Goal: Task Accomplishment & Management: Complete application form

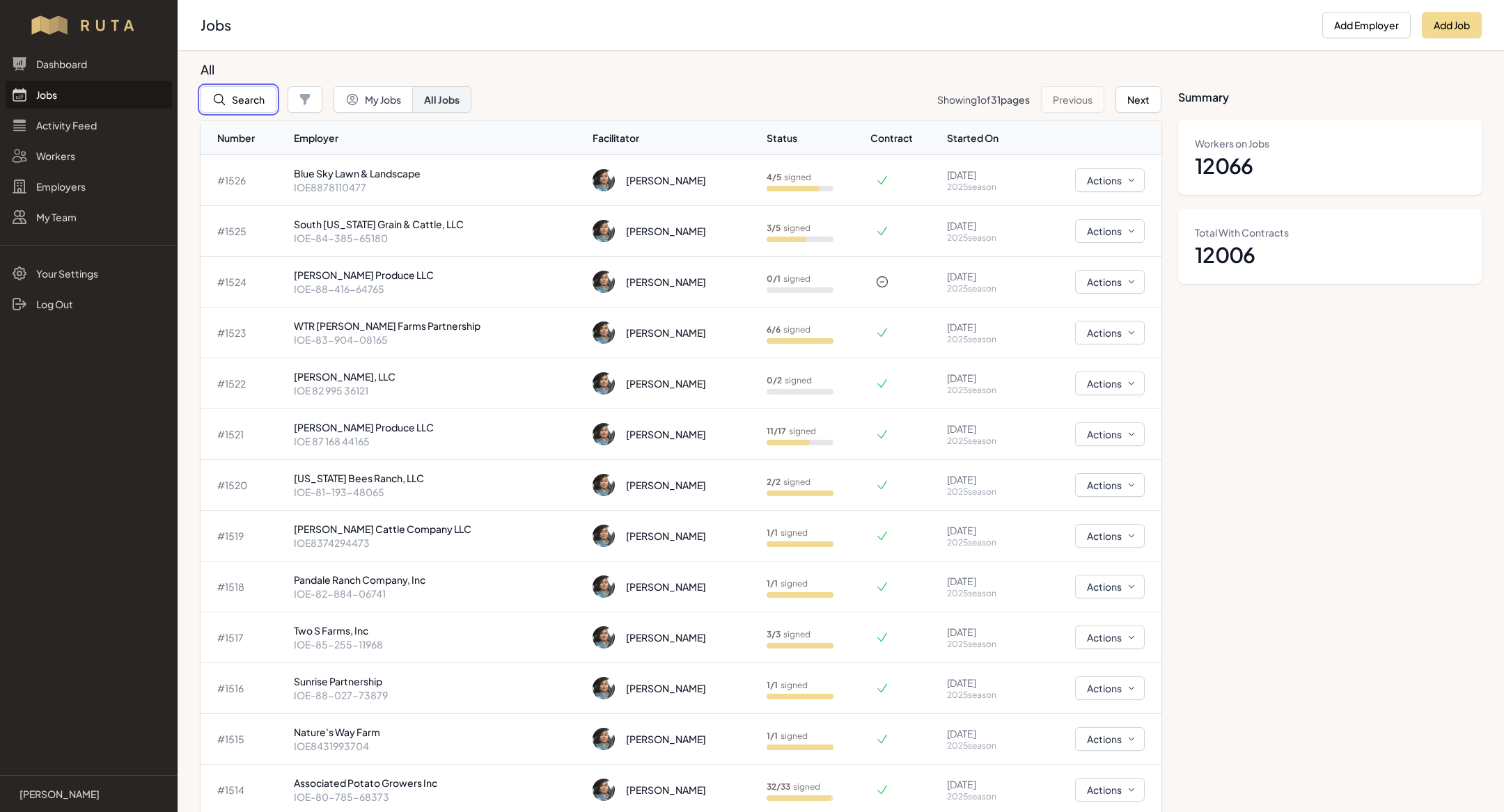
click at [225, 92] on icon "button" at bounding box center [219, 99] width 14 height 14
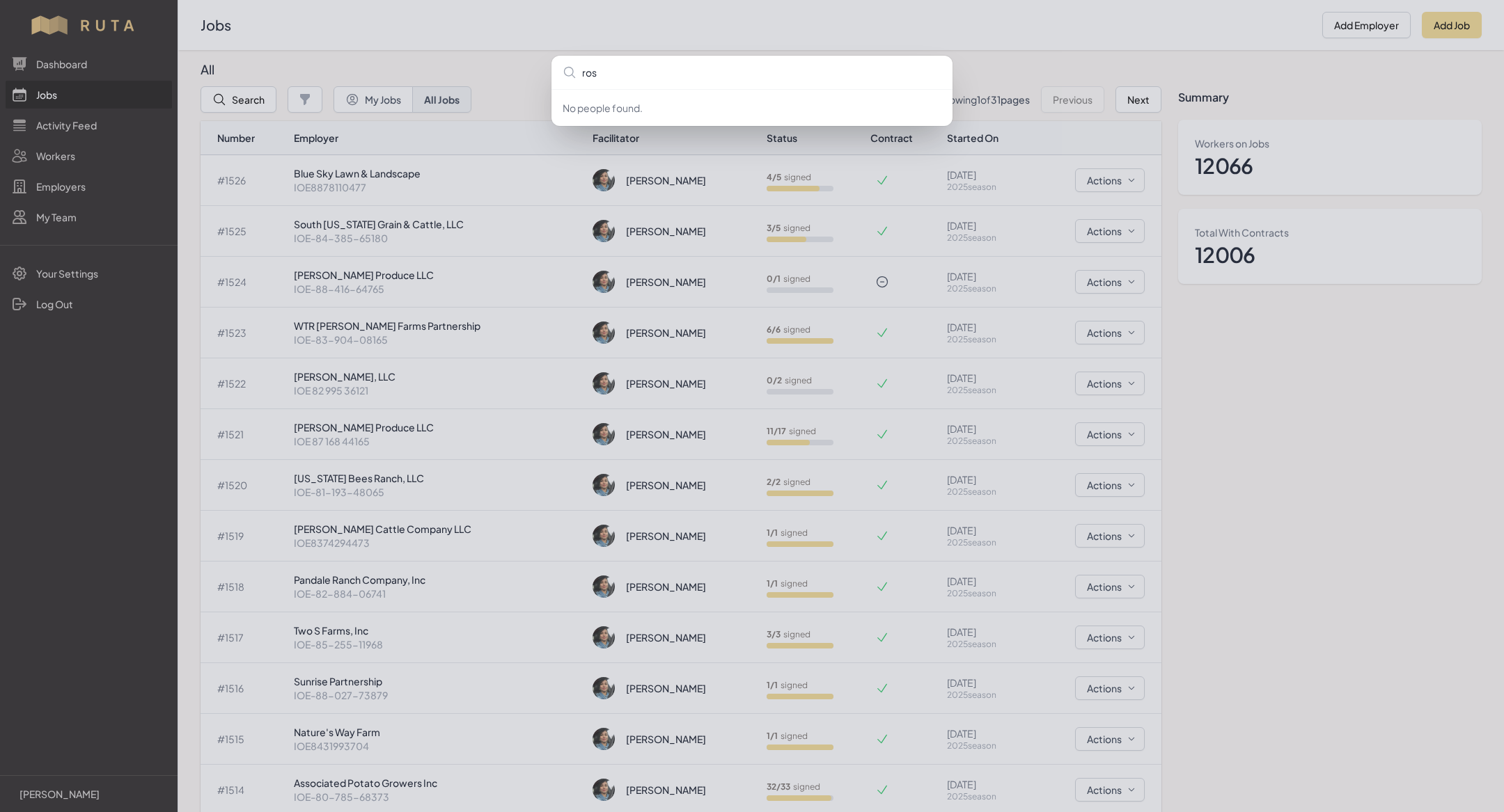
type input "[PERSON_NAME]"
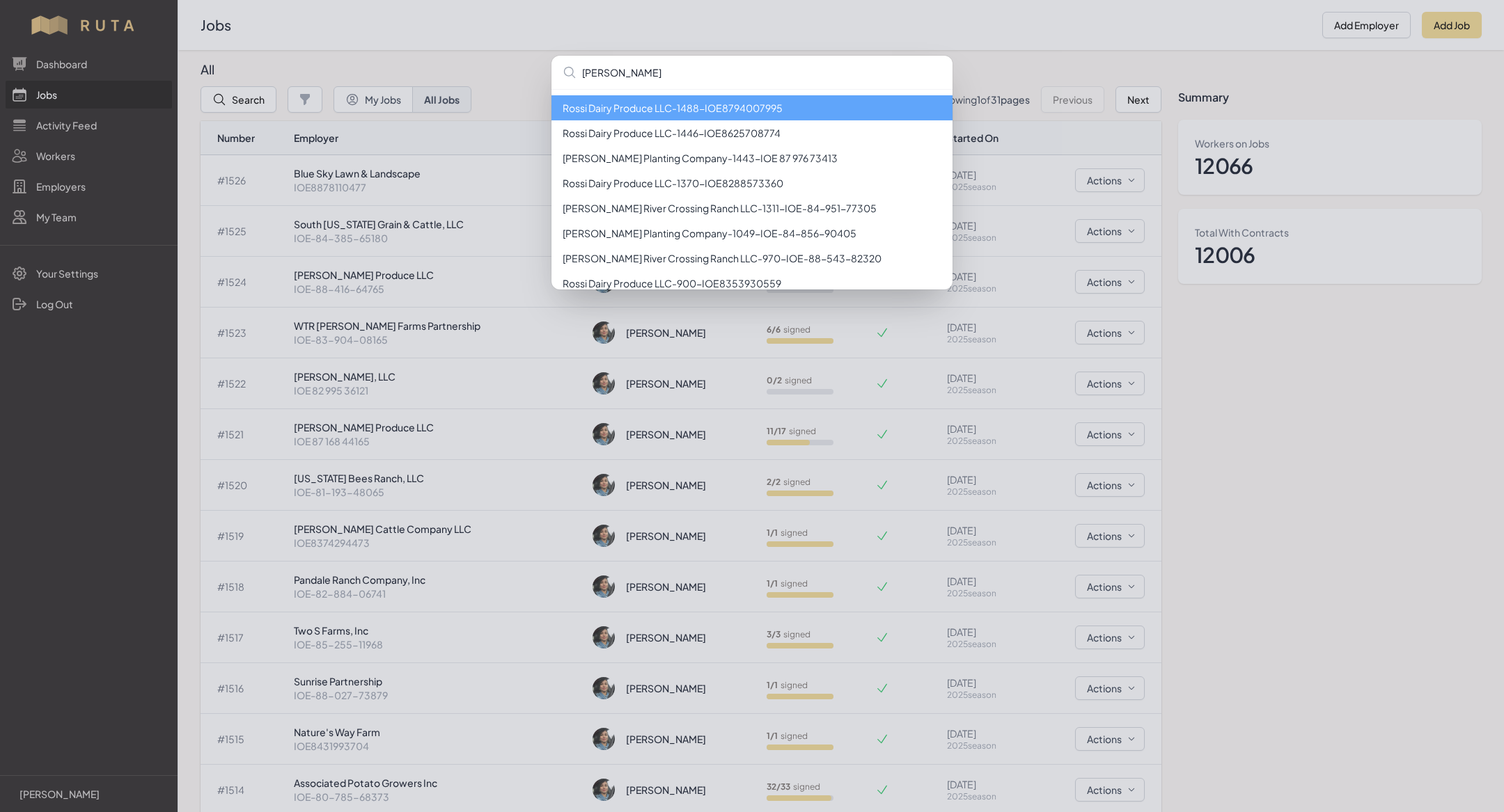
click at [694, 110] on li "[PERSON_NAME] Dairy Produce LLC - 1488 - IOE8794007995" at bounding box center [752, 107] width 401 height 25
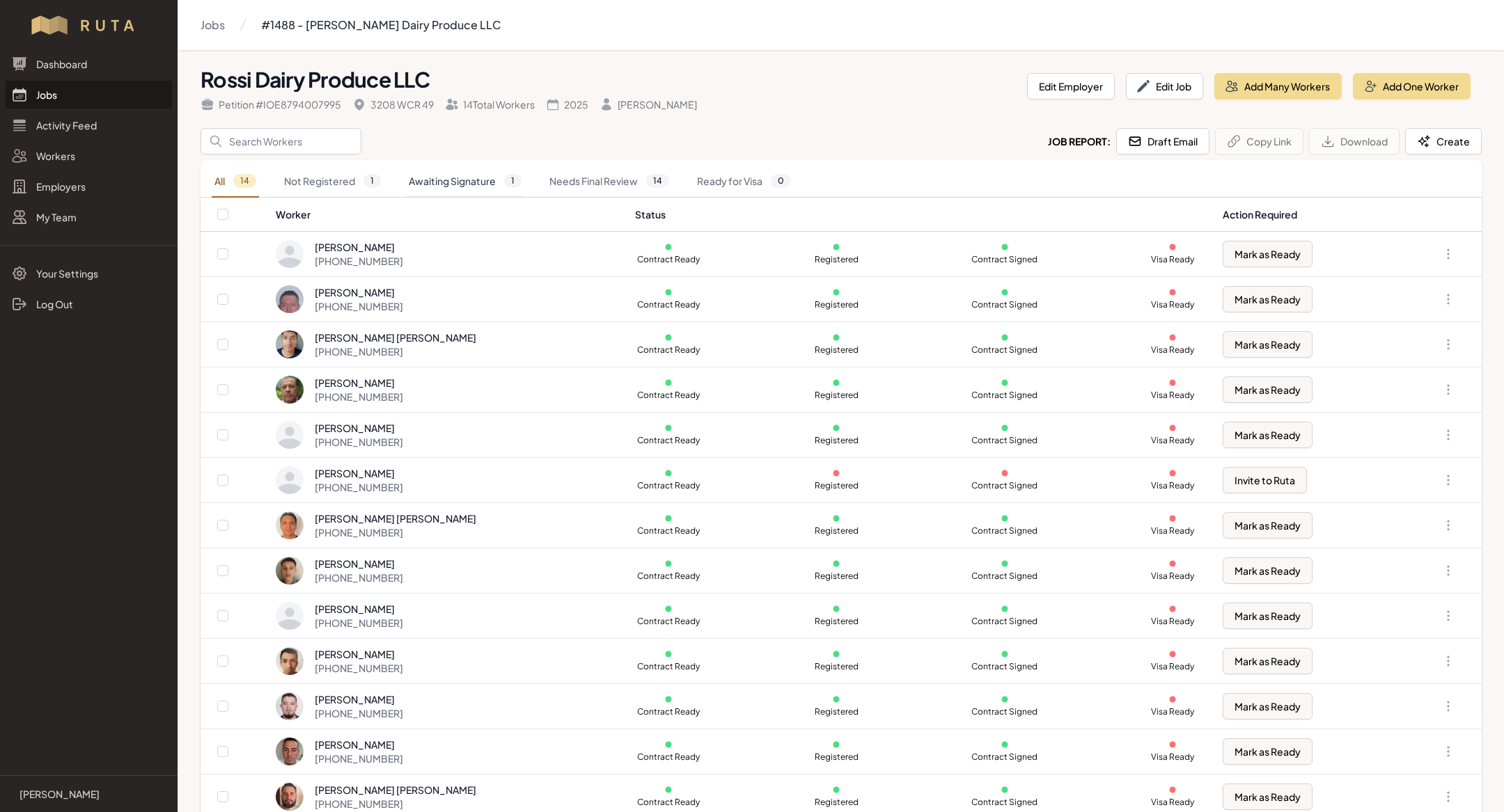
click at [468, 187] on link "Awaiting Signature 1" at bounding box center [465, 182] width 118 height 32
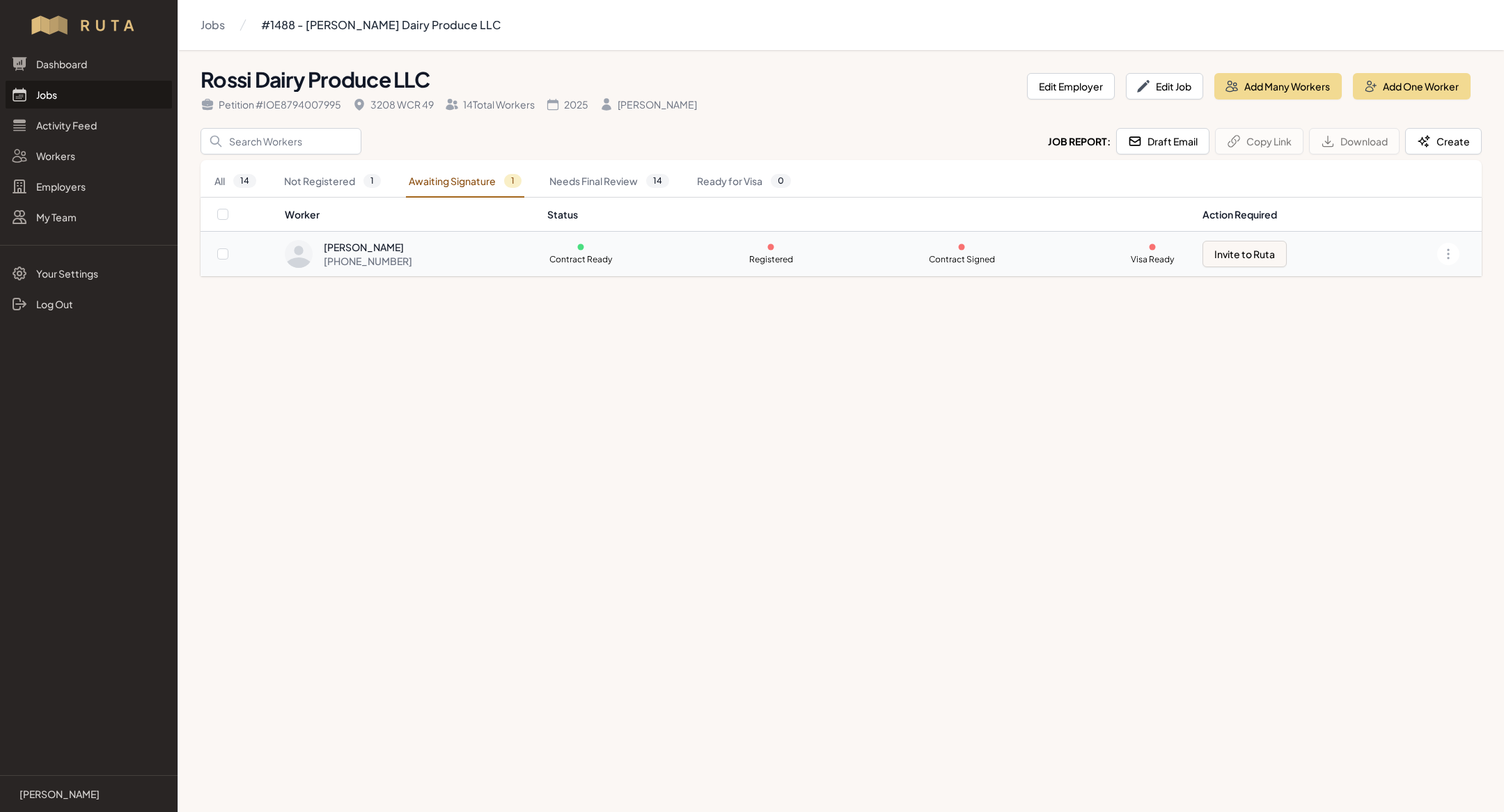
click at [459, 254] on div "[PERSON_NAME] [PHONE_NUMBER]" at bounding box center [407, 254] width 246 height 28
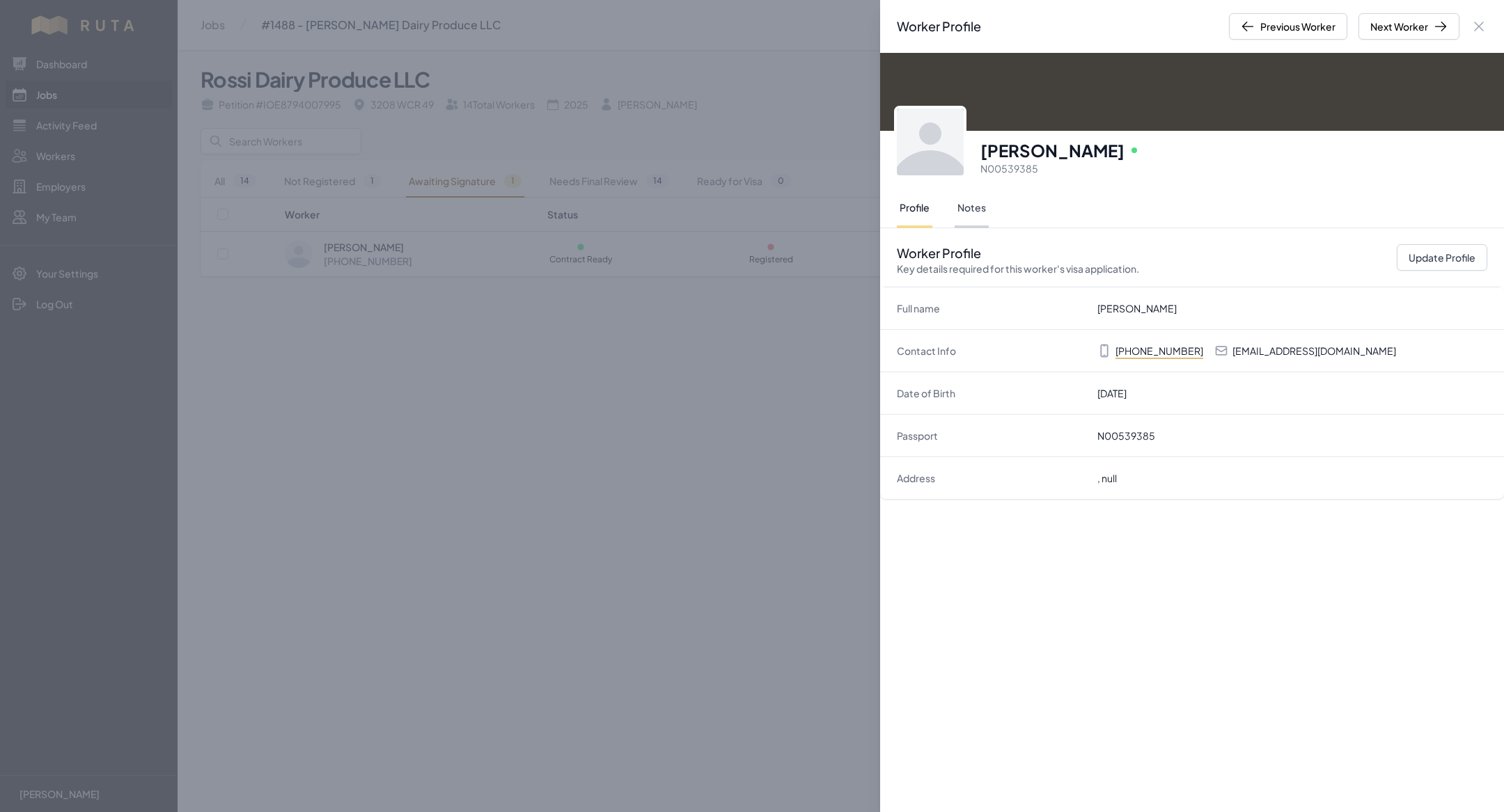
click at [978, 200] on button "Notes" at bounding box center [971, 209] width 34 height 39
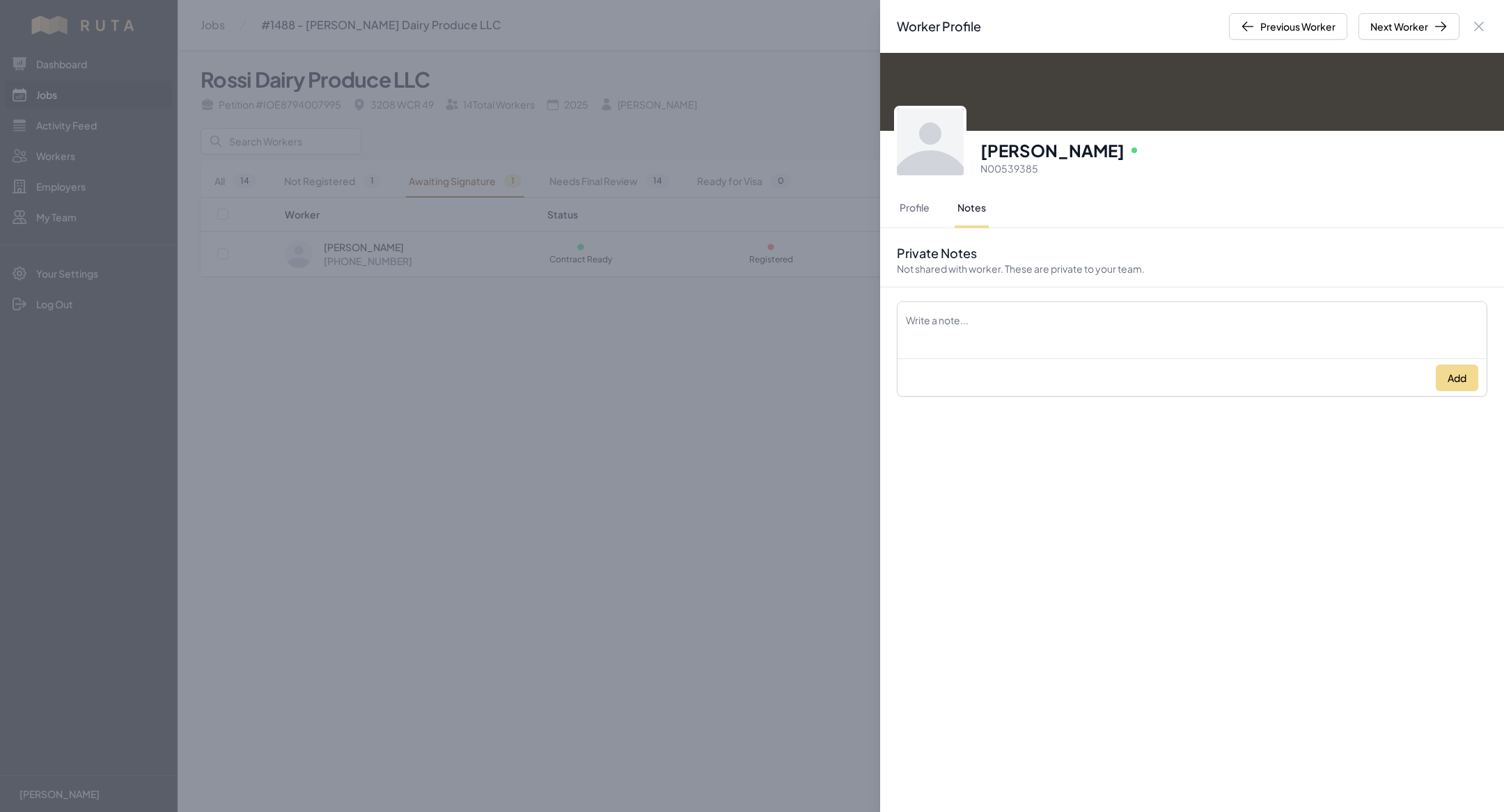
click at [652, 356] on div "Worker Profile Previous Worker Next Worker Close panel [PERSON_NAME] Online N00…" at bounding box center [752, 406] width 1504 height 812
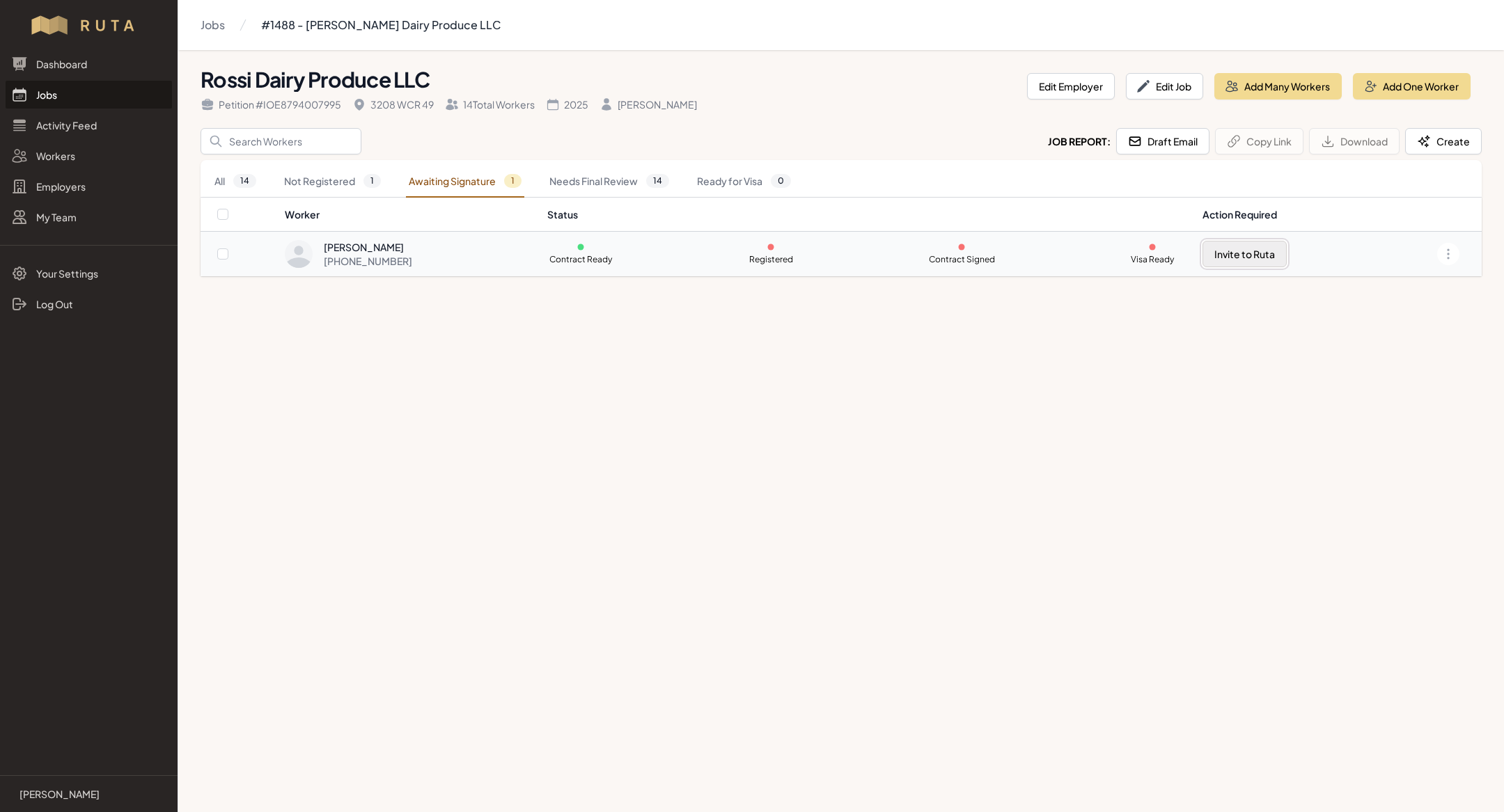
click at [1222, 249] on button "Invite to Ruta" at bounding box center [1245, 254] width 84 height 27
checkbox input "true"
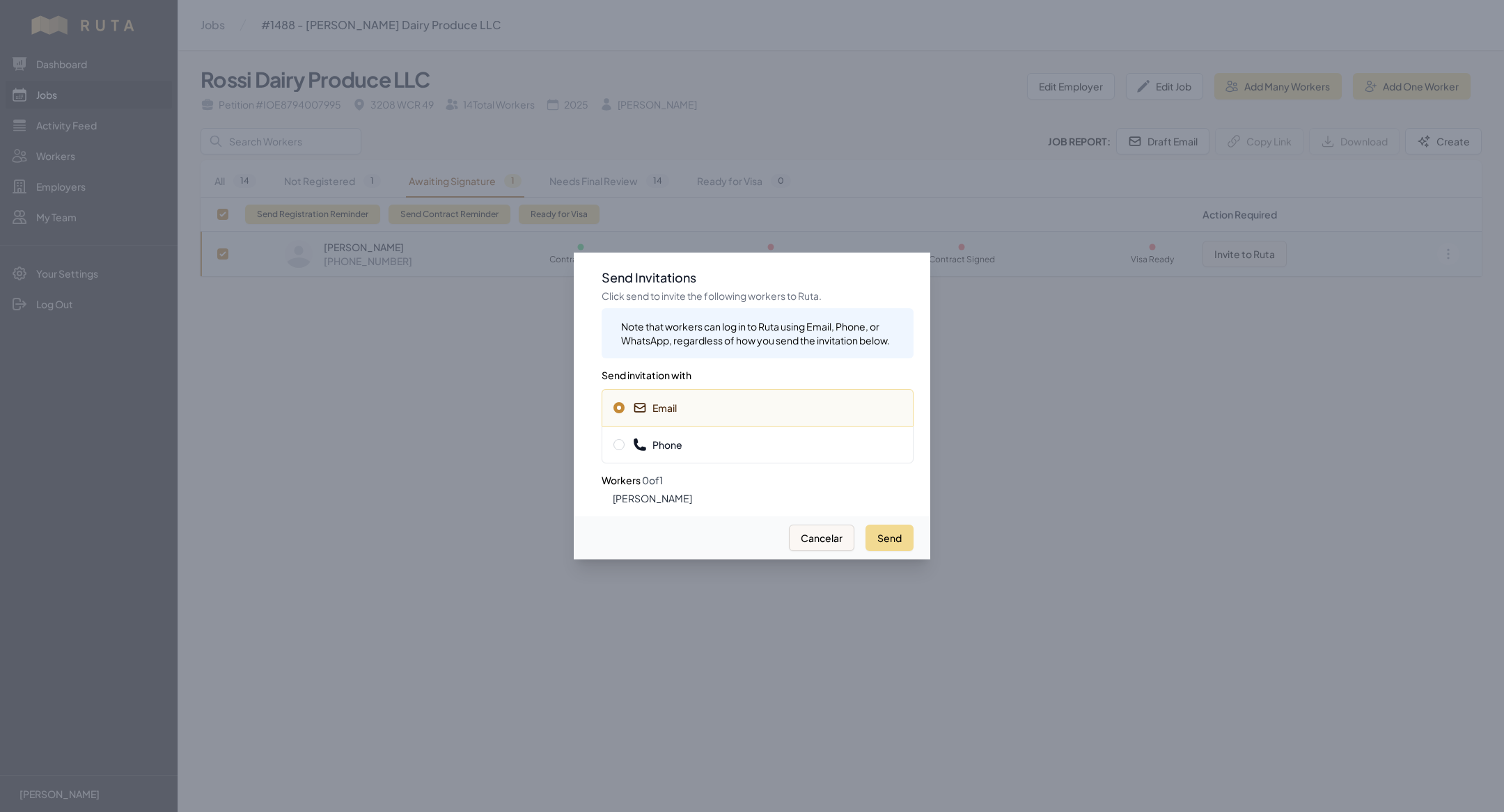
click at [786, 438] on span "Phone" at bounding box center [757, 445] width 288 height 14
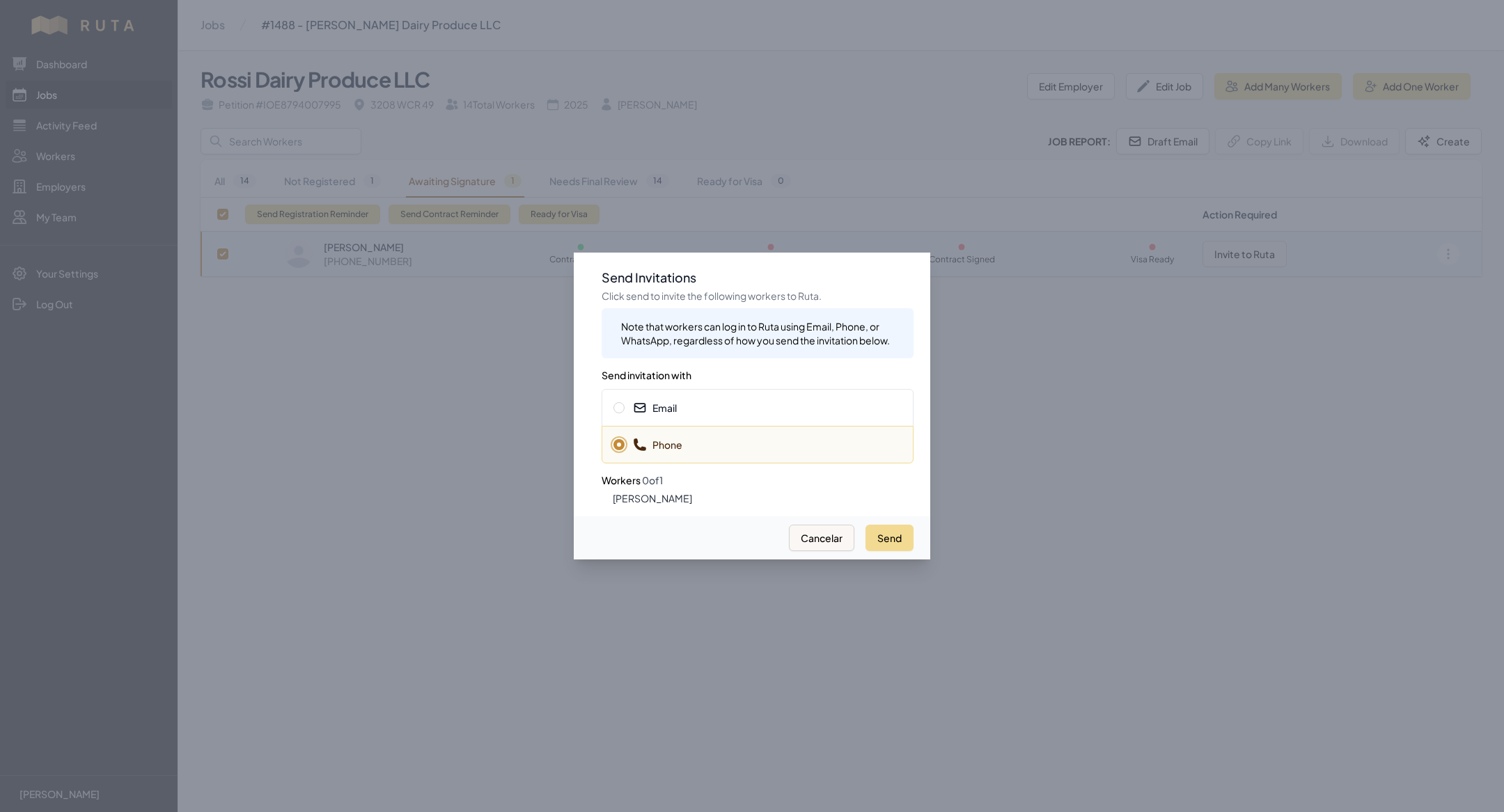
click at [899, 558] on div "Send Cancelar" at bounding box center [752, 538] width 357 height 43
click at [892, 535] on button "Send" at bounding box center [889, 537] width 48 height 27
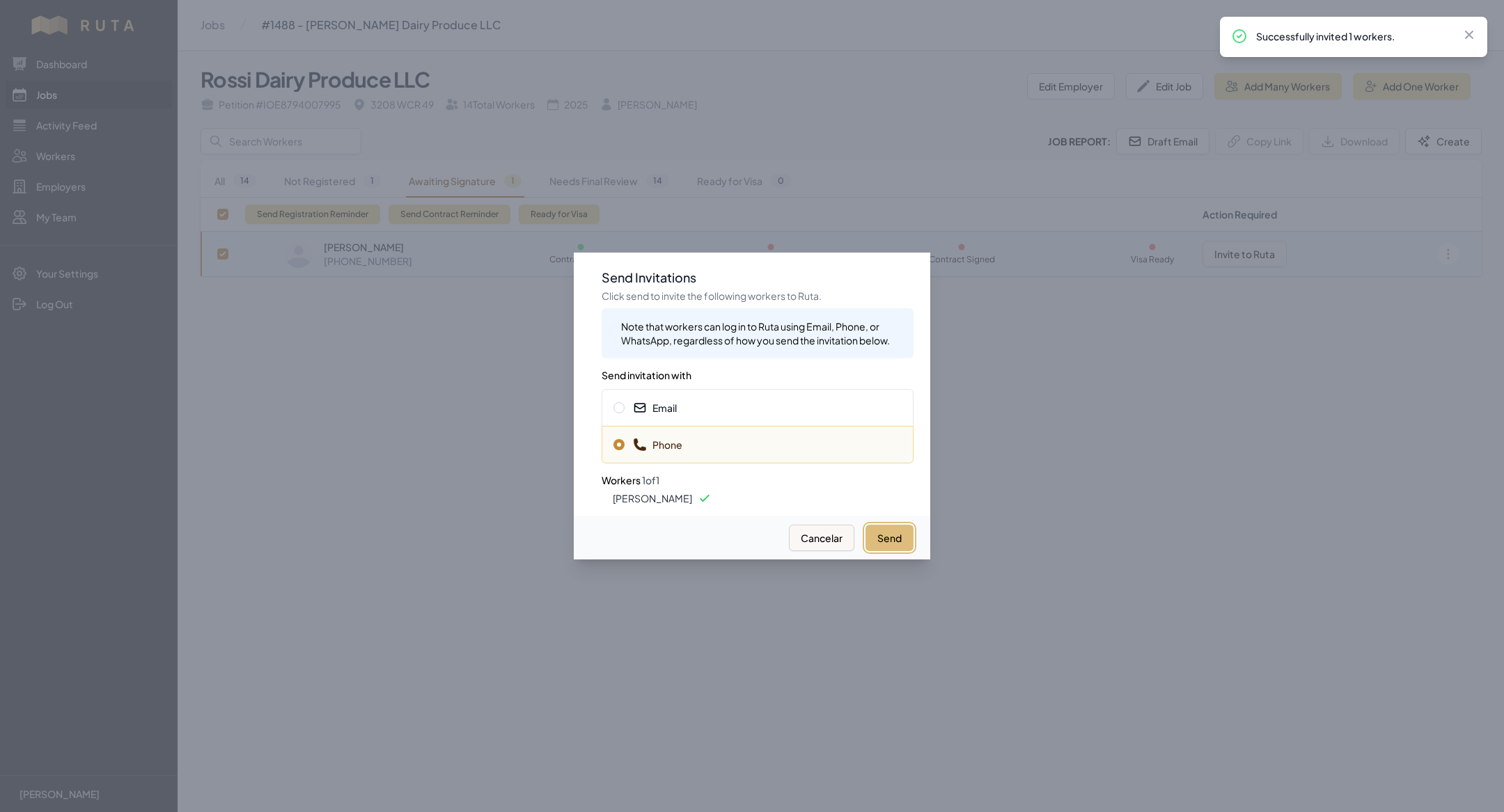
click at [892, 535] on button "Send" at bounding box center [889, 537] width 48 height 27
click at [447, 550] on div at bounding box center [752, 406] width 1504 height 812
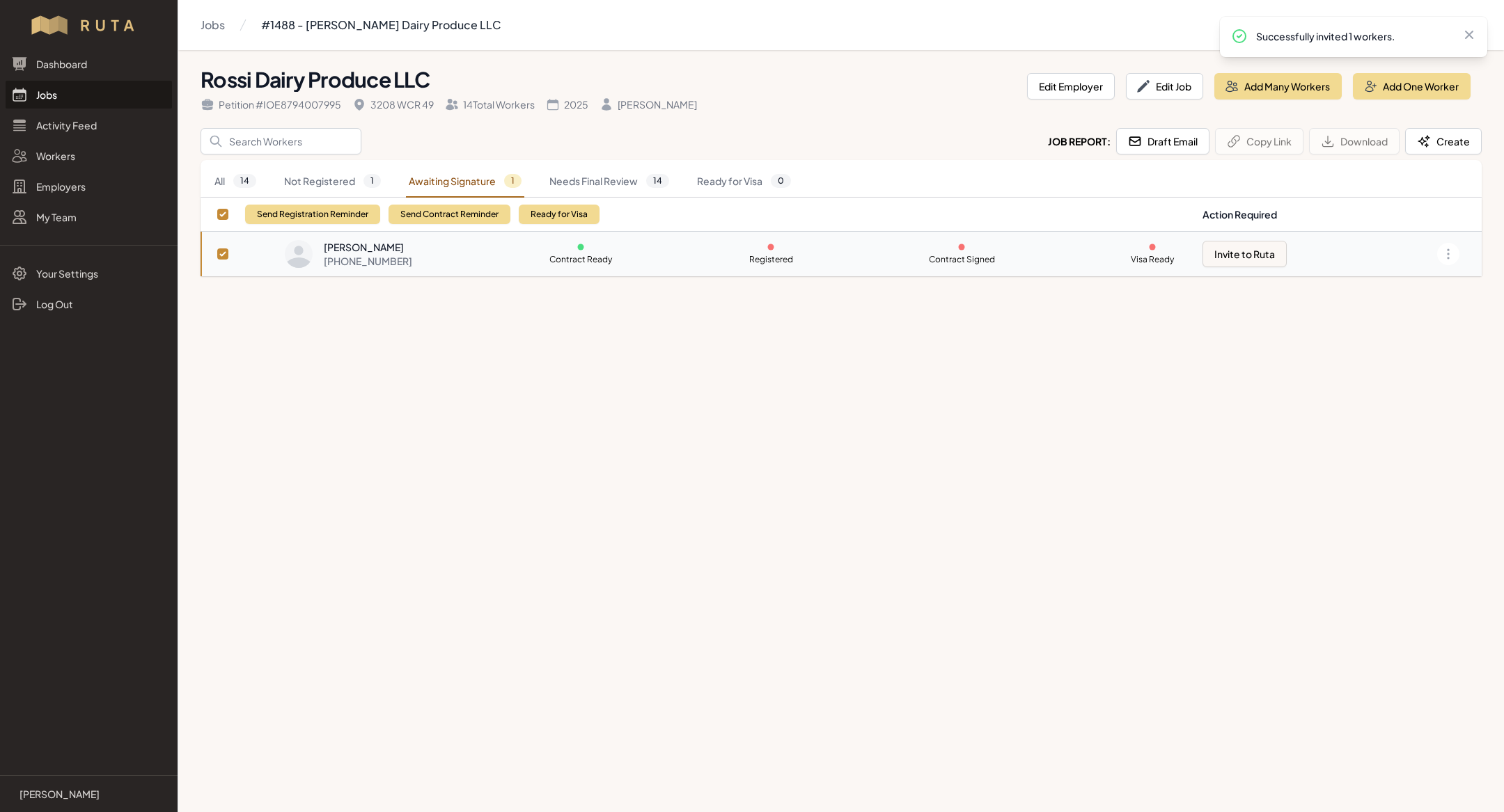
click at [89, 92] on link "Jobs" at bounding box center [89, 94] width 166 height 28
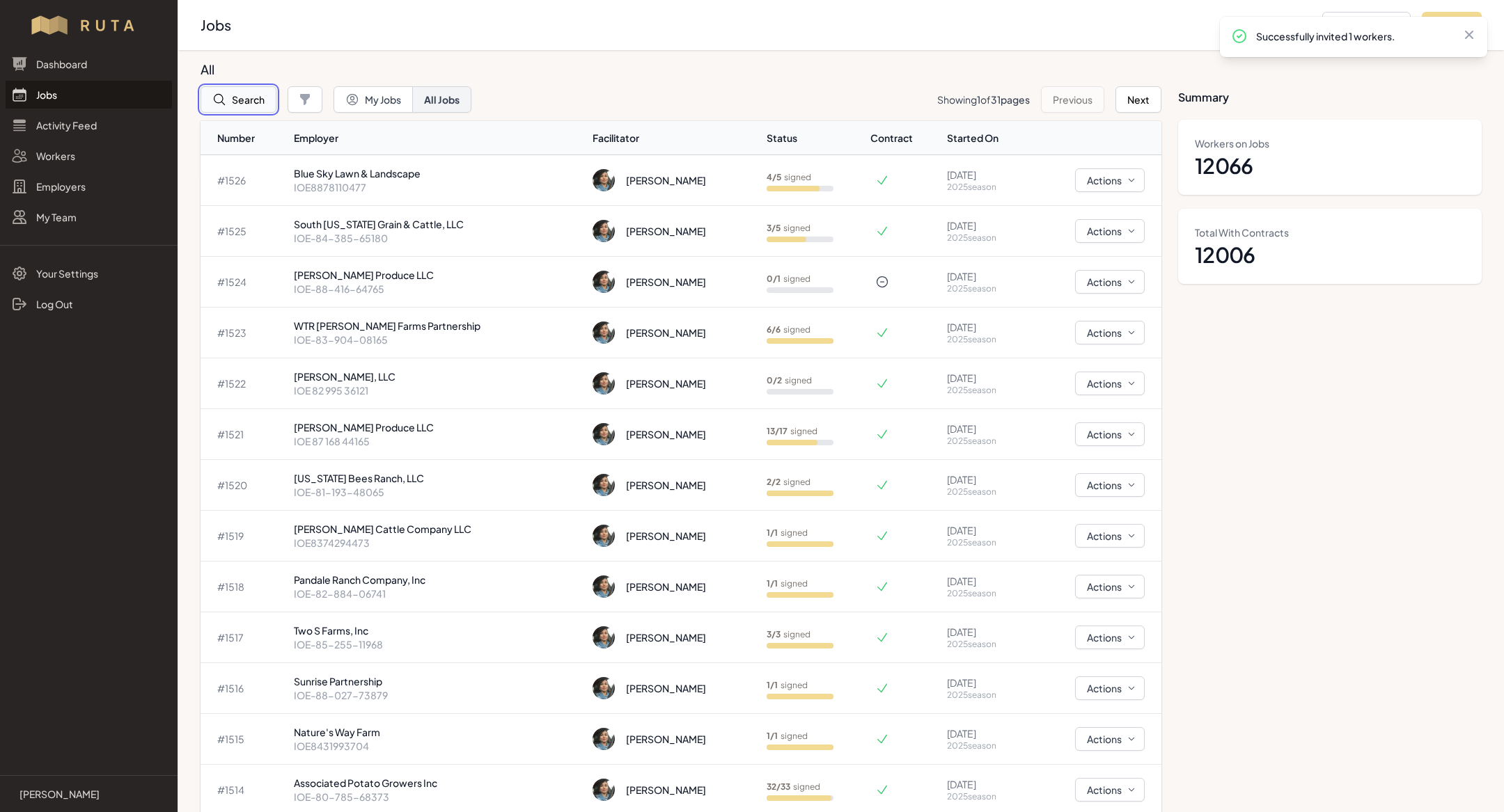
click at [216, 108] on button "Search" at bounding box center [238, 99] width 76 height 27
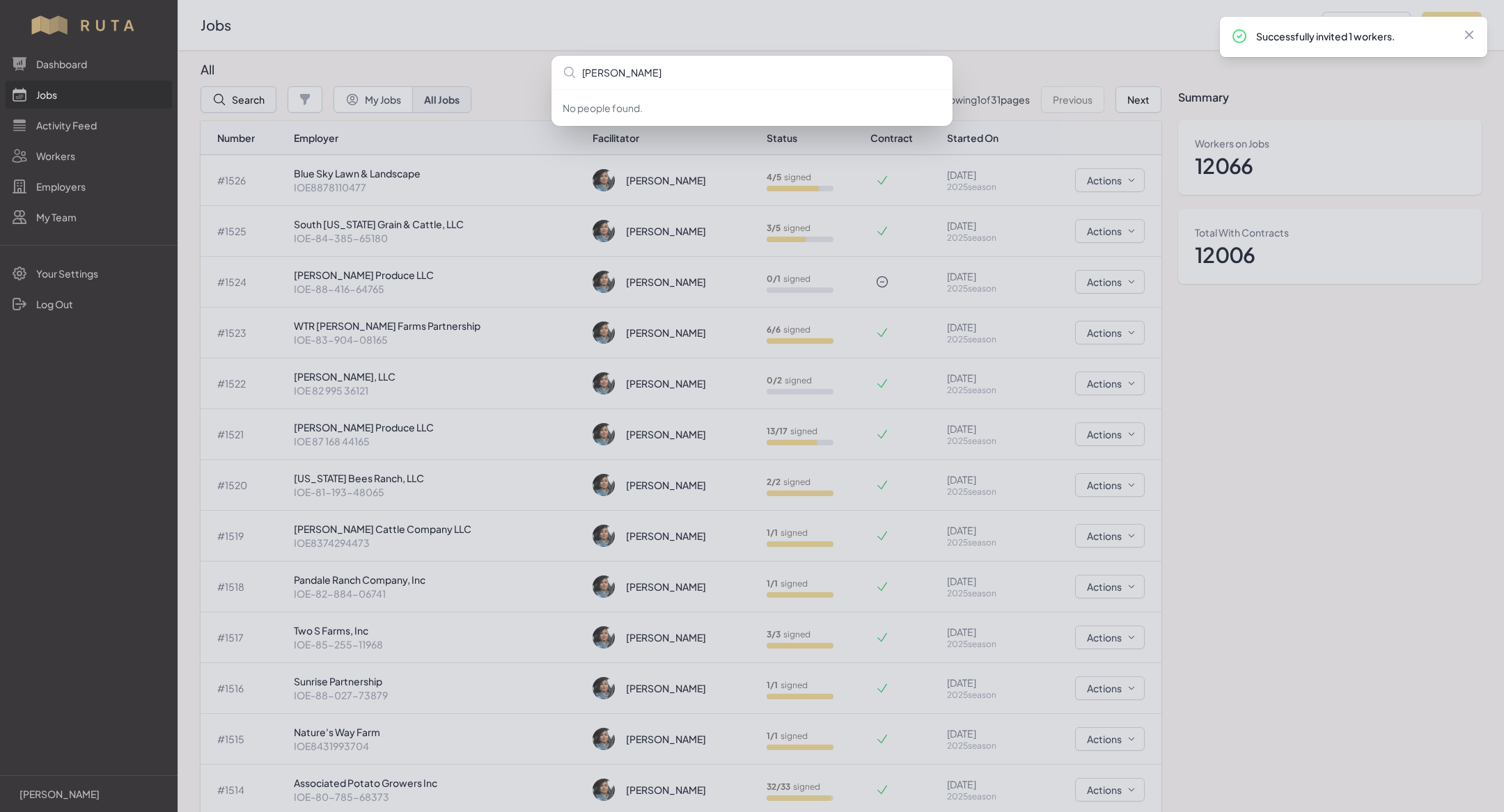
type input "[PERSON_NAME]"
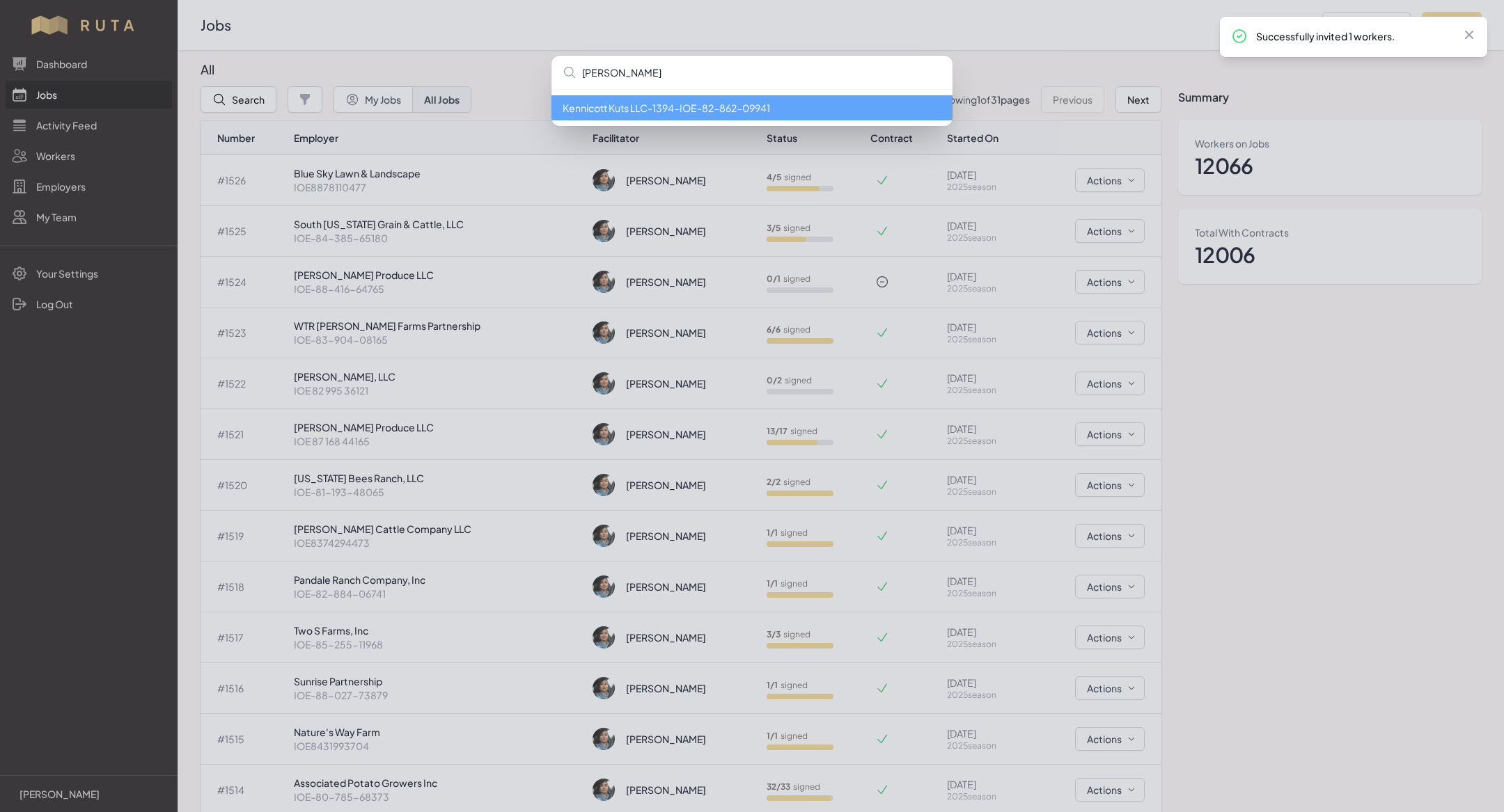
click at [606, 113] on li "Kennicott Kuts LLC - 1394 - IOE-82-862-09941" at bounding box center [752, 107] width 401 height 25
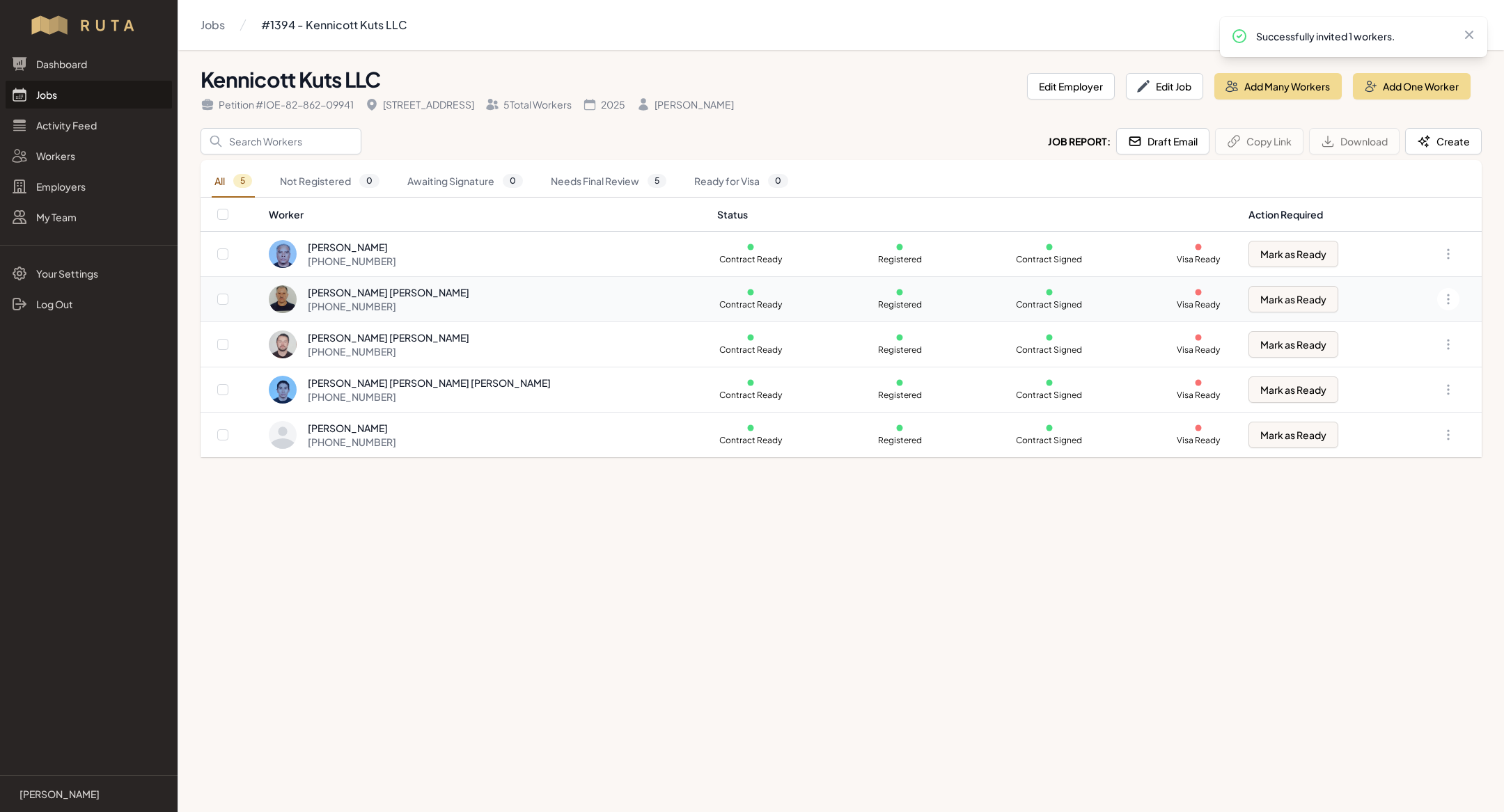
click at [412, 294] on div "[PERSON_NAME] [PERSON_NAME]" at bounding box center [388, 292] width 161 height 14
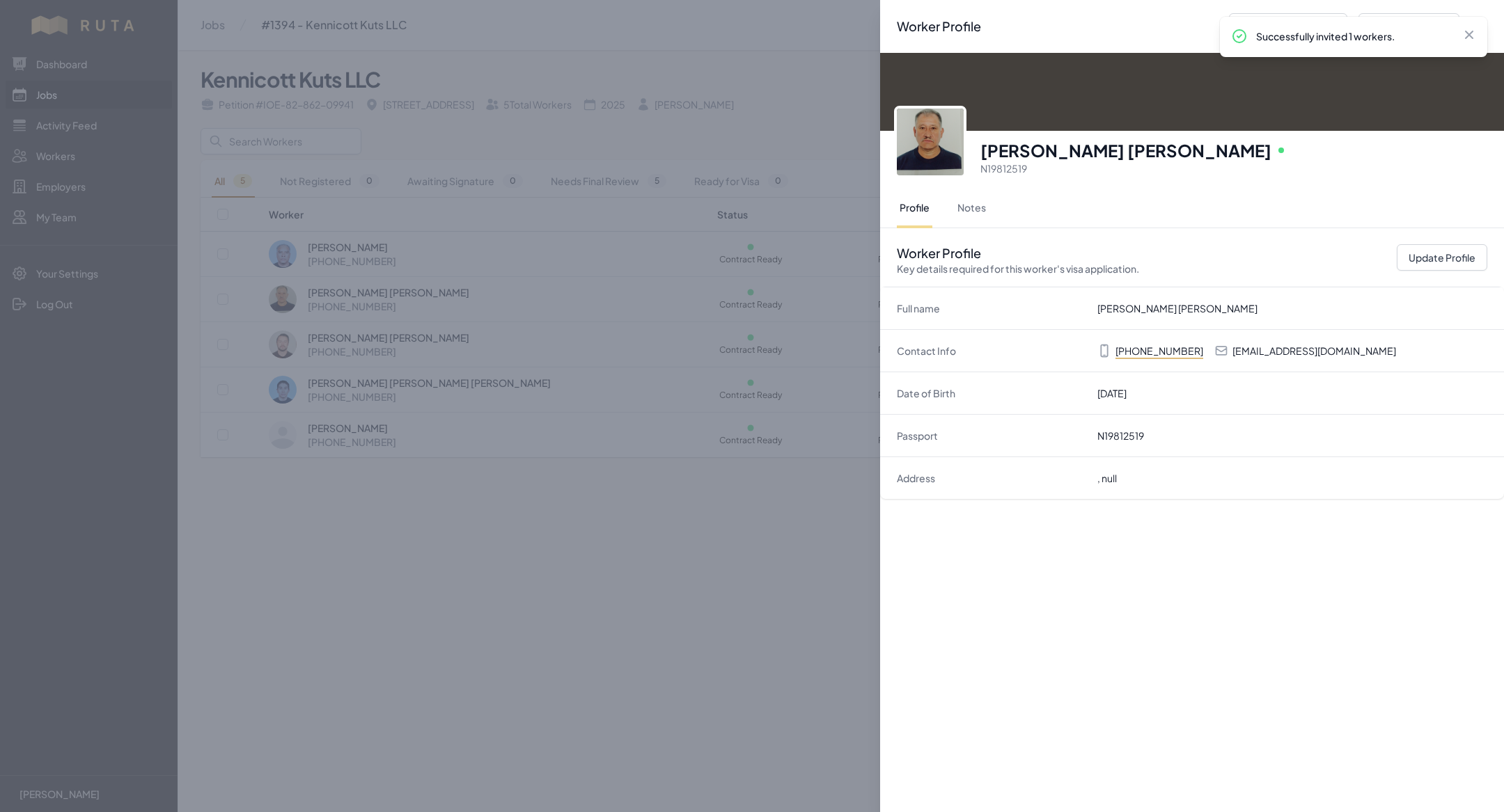
click at [515, 493] on div "Worker Profile Previous Worker Next Worker Close panel [PERSON_NAME] [PERSON_NA…" at bounding box center [752, 406] width 1504 height 812
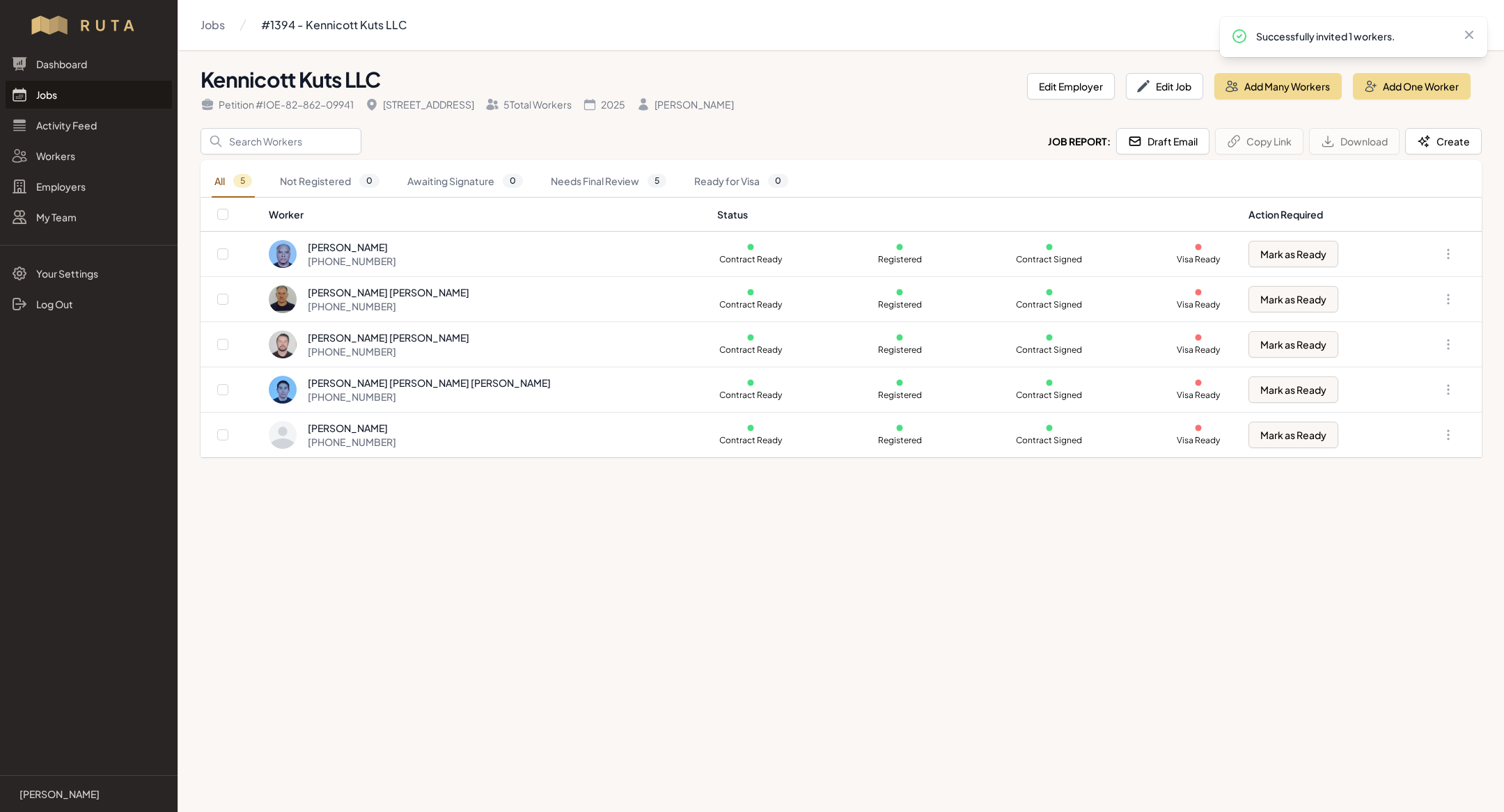
click at [81, 98] on link "Jobs" at bounding box center [89, 94] width 166 height 28
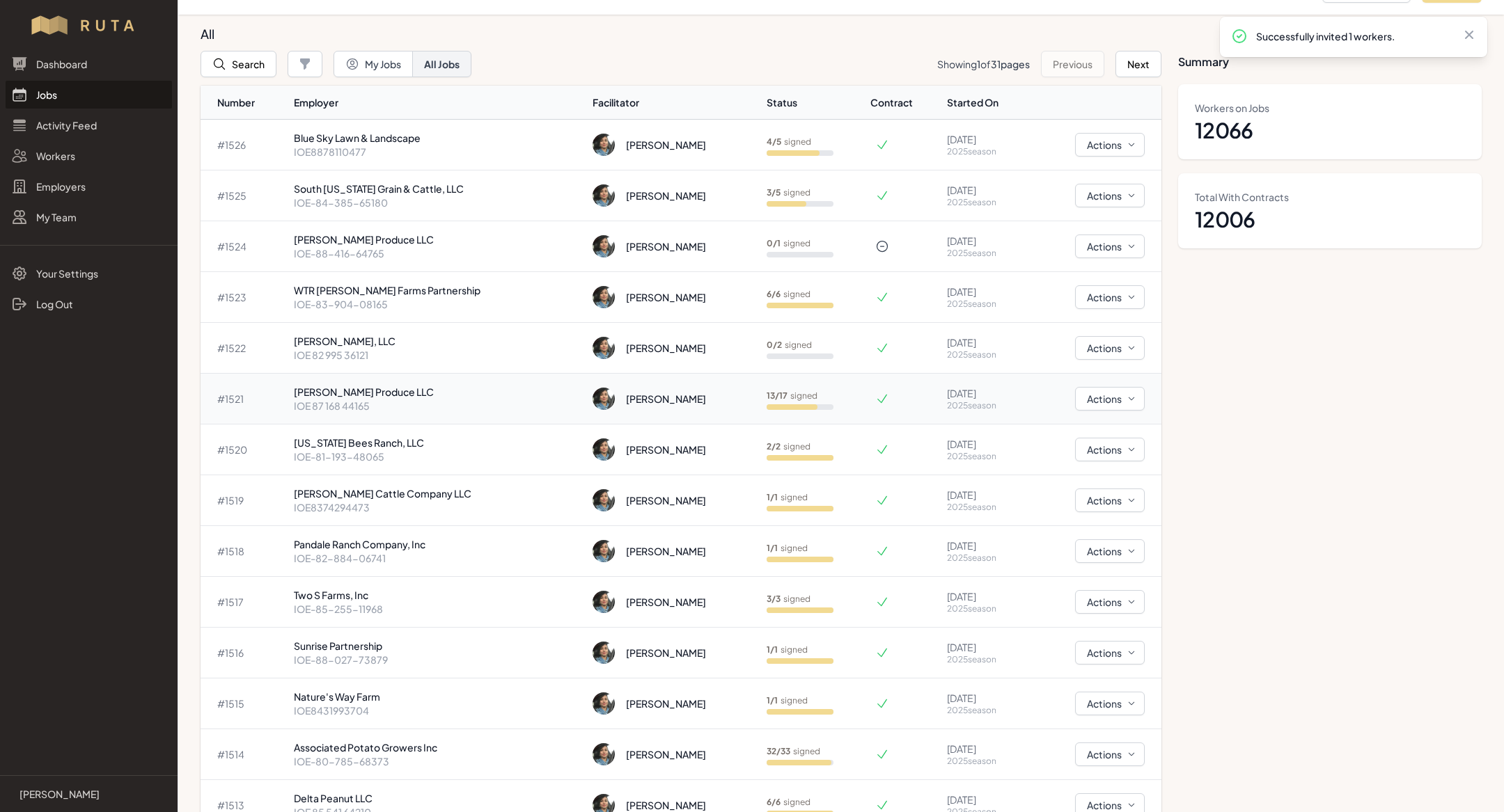
scroll to position [38, 0]
click at [422, 388] on p "[PERSON_NAME] Produce LLC" at bounding box center [437, 388] width 288 height 14
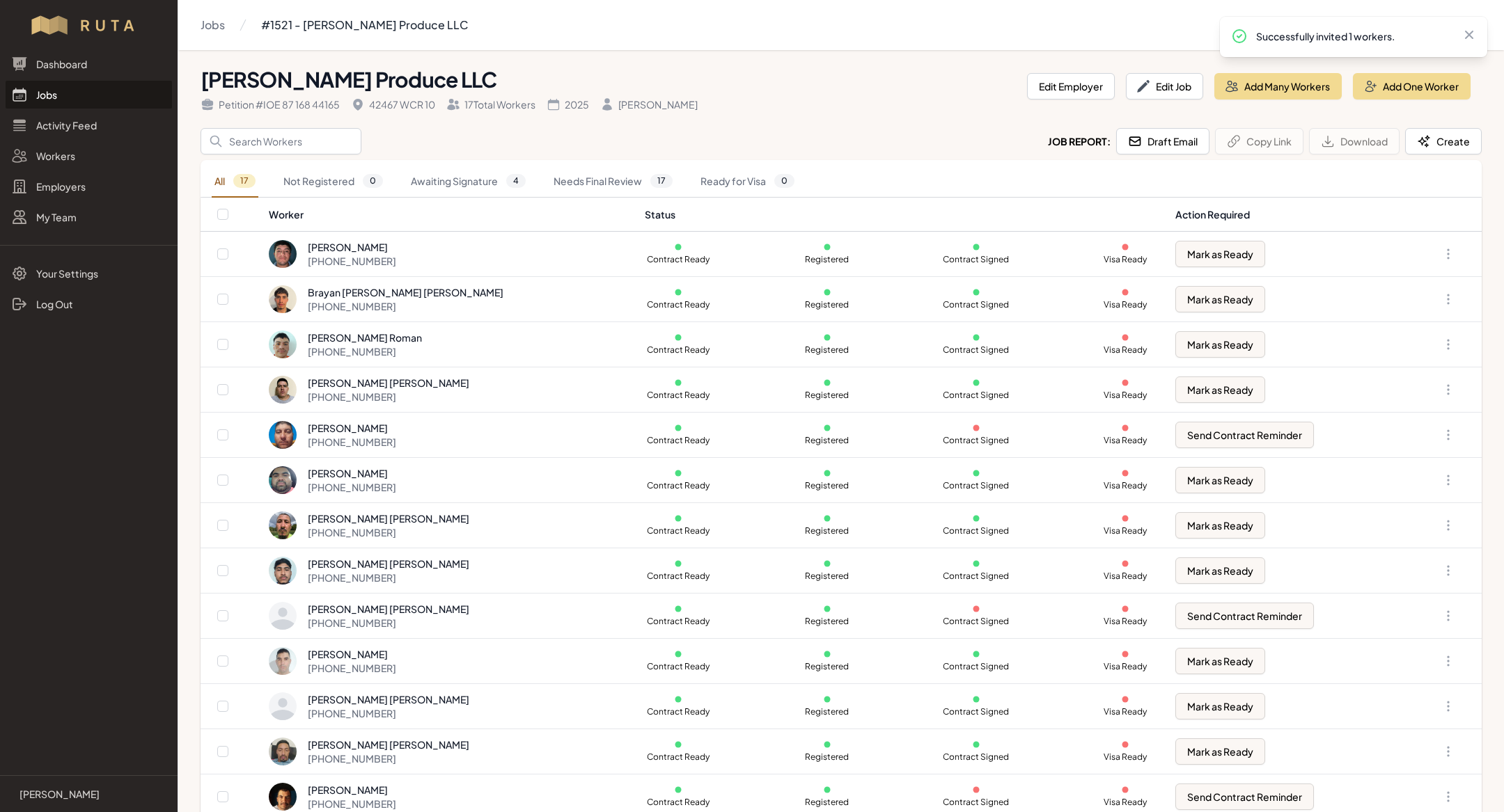
click at [92, 89] on link "Jobs" at bounding box center [89, 94] width 166 height 28
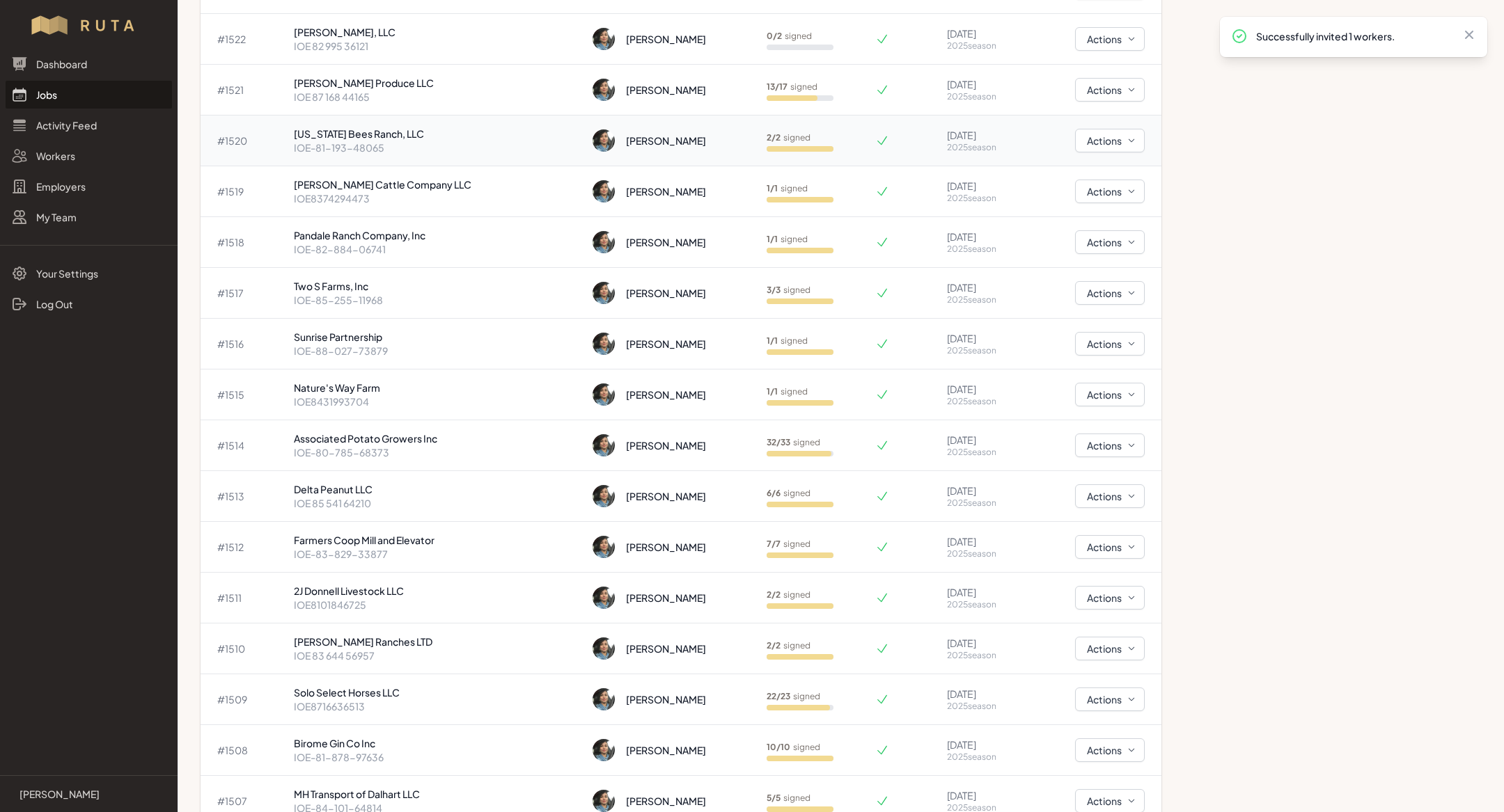
scroll to position [424, 0]
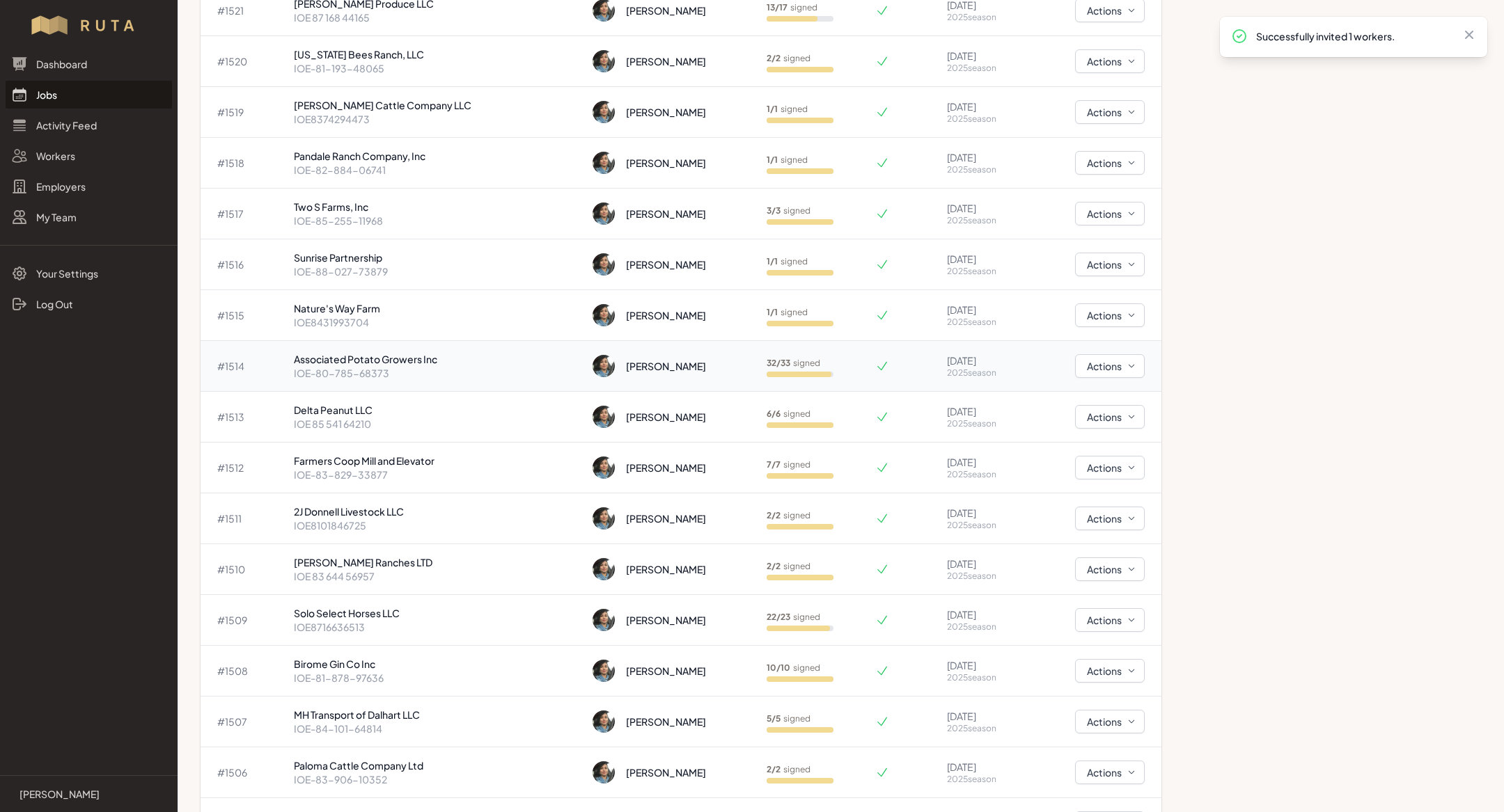
click at [455, 367] on p "IOE-80-785-68373" at bounding box center [437, 372] width 288 height 14
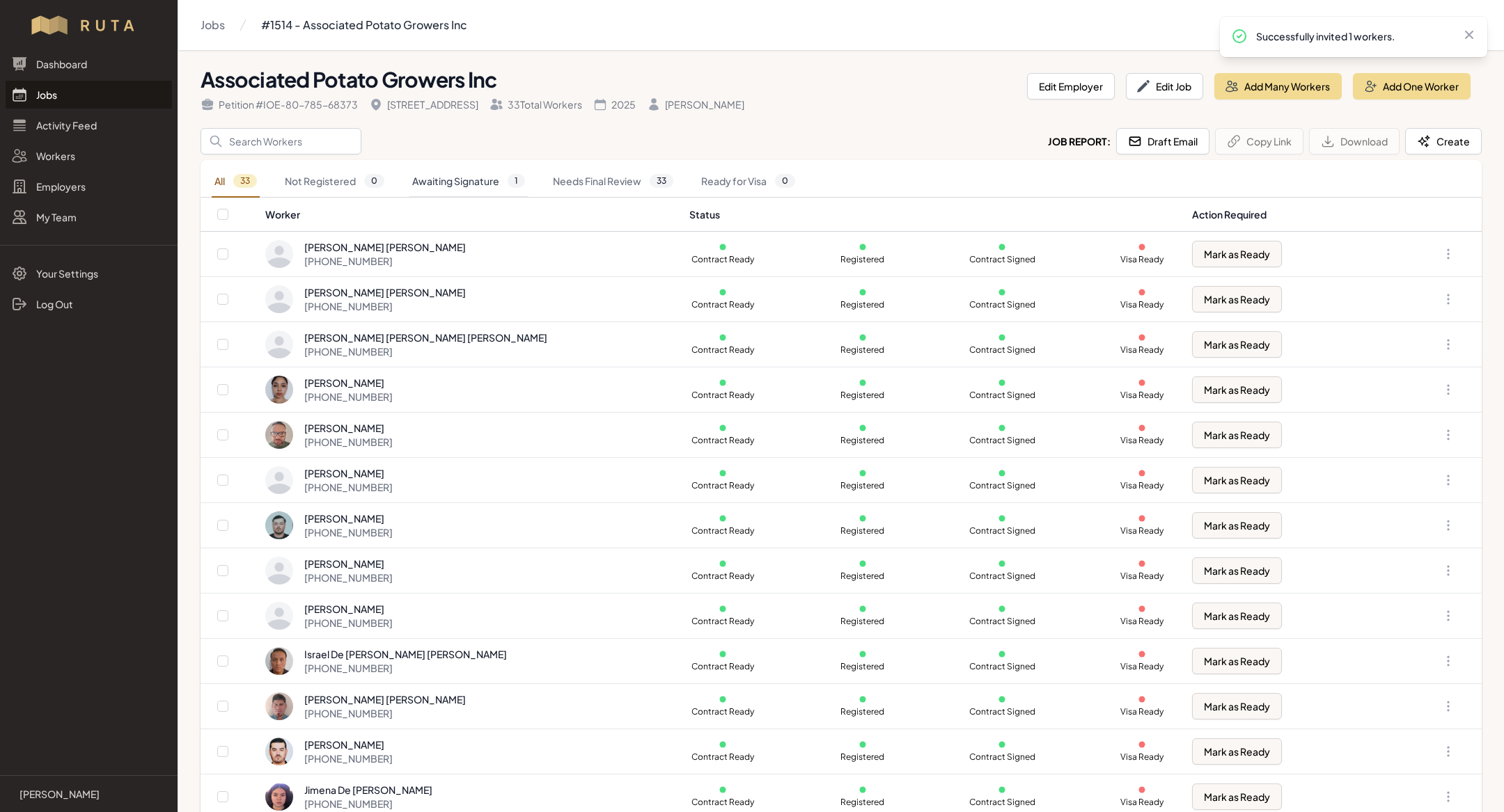
click at [501, 175] on link "Awaiting Signature 1" at bounding box center [468, 182] width 118 height 32
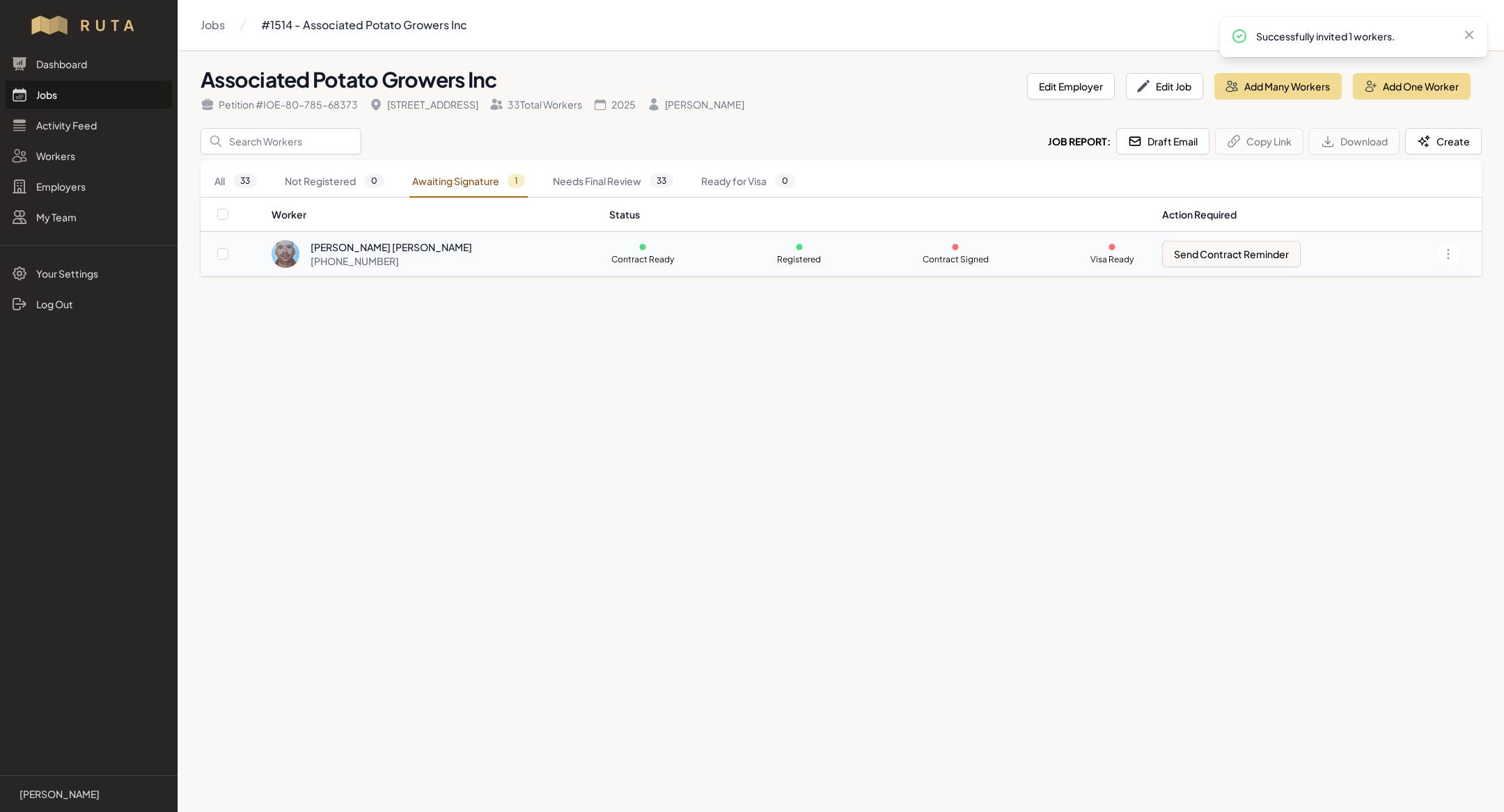
click at [420, 255] on div "[PHONE_NUMBER]" at bounding box center [391, 261] width 161 height 14
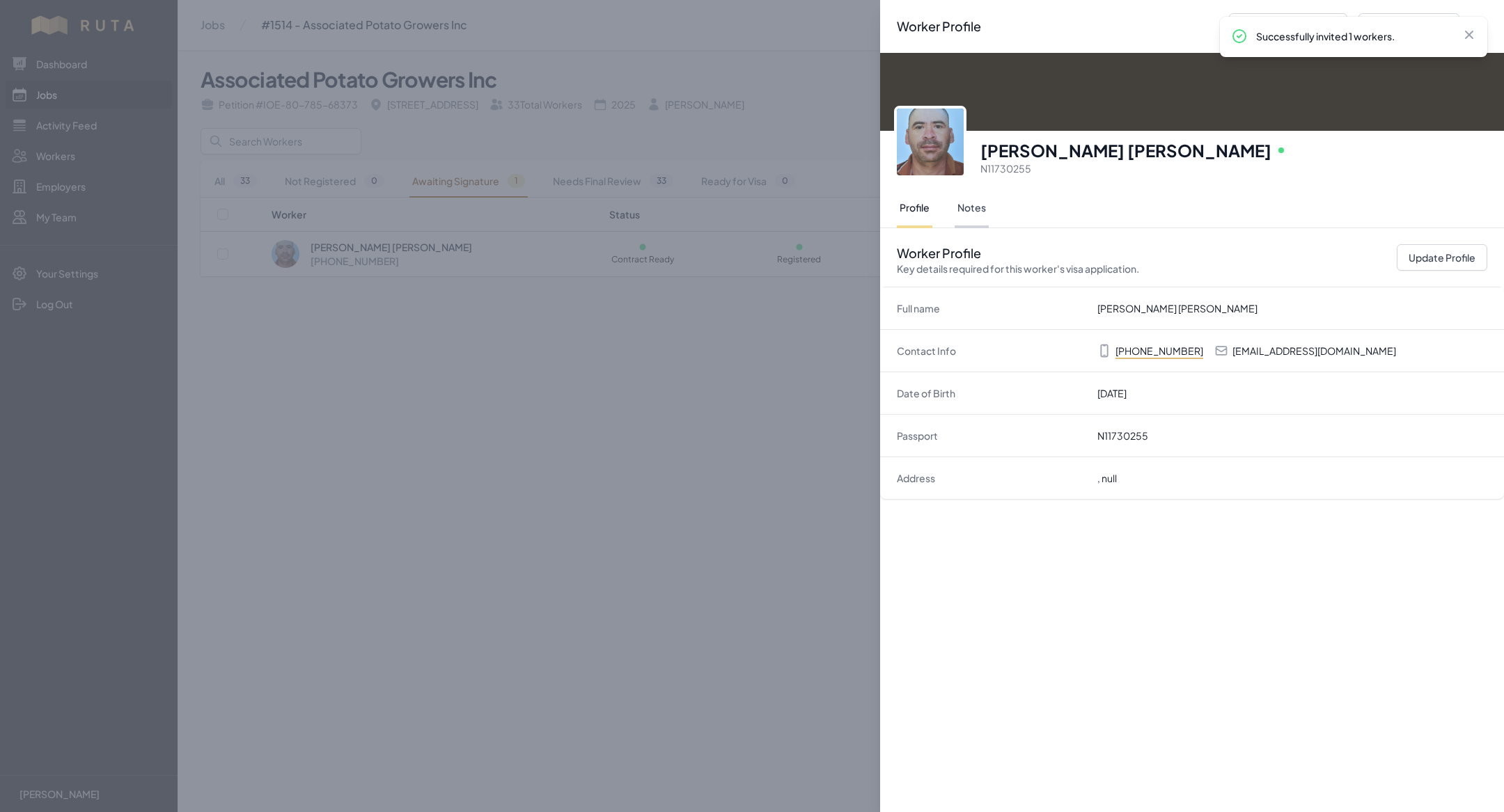
click at [964, 196] on button "Notes" at bounding box center [971, 209] width 34 height 39
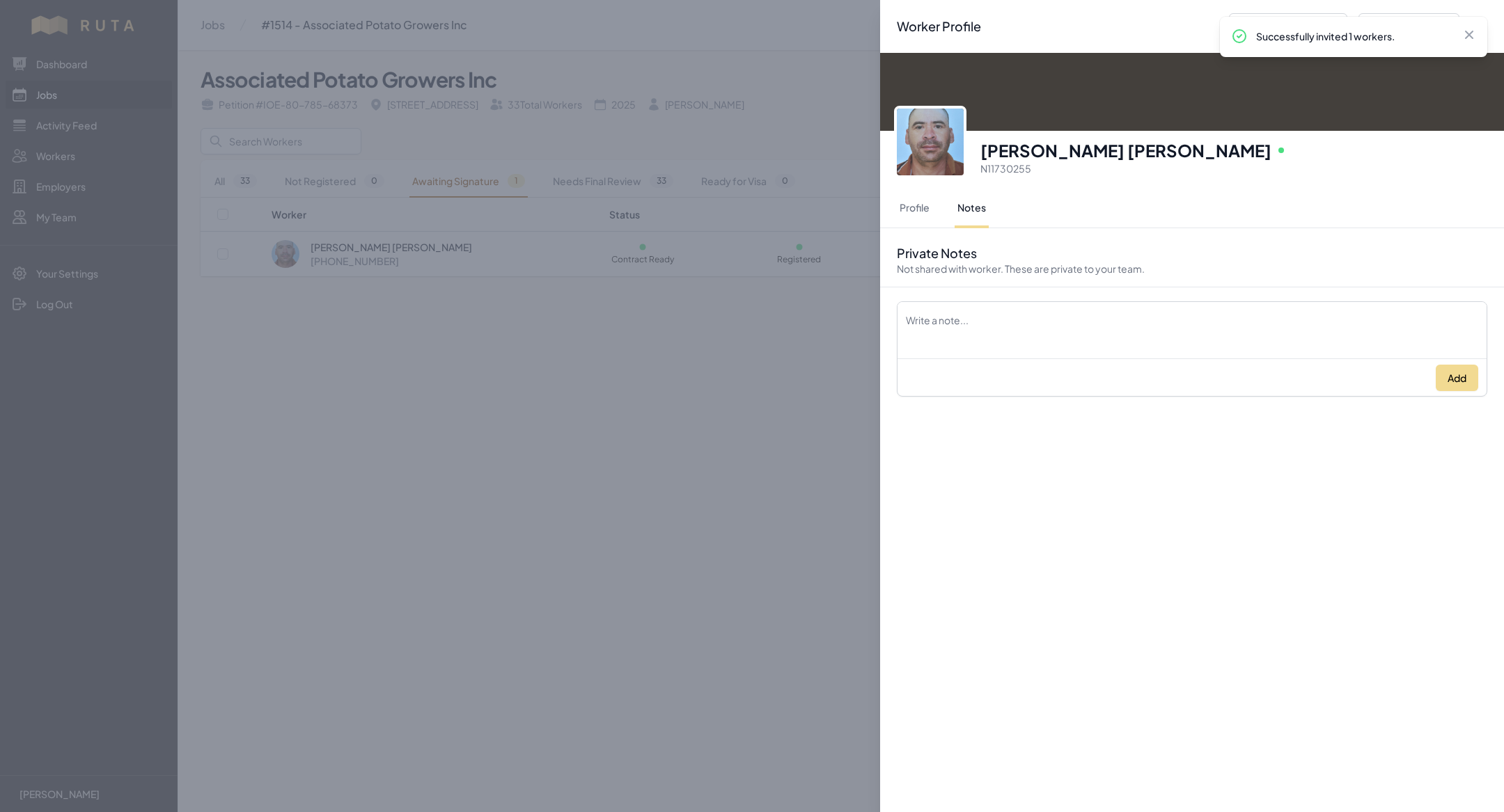
click at [547, 110] on div "Worker Profile Previous Worker Next Worker Close panel [PERSON_NAME] [PERSON_NA…" at bounding box center [752, 406] width 1504 height 812
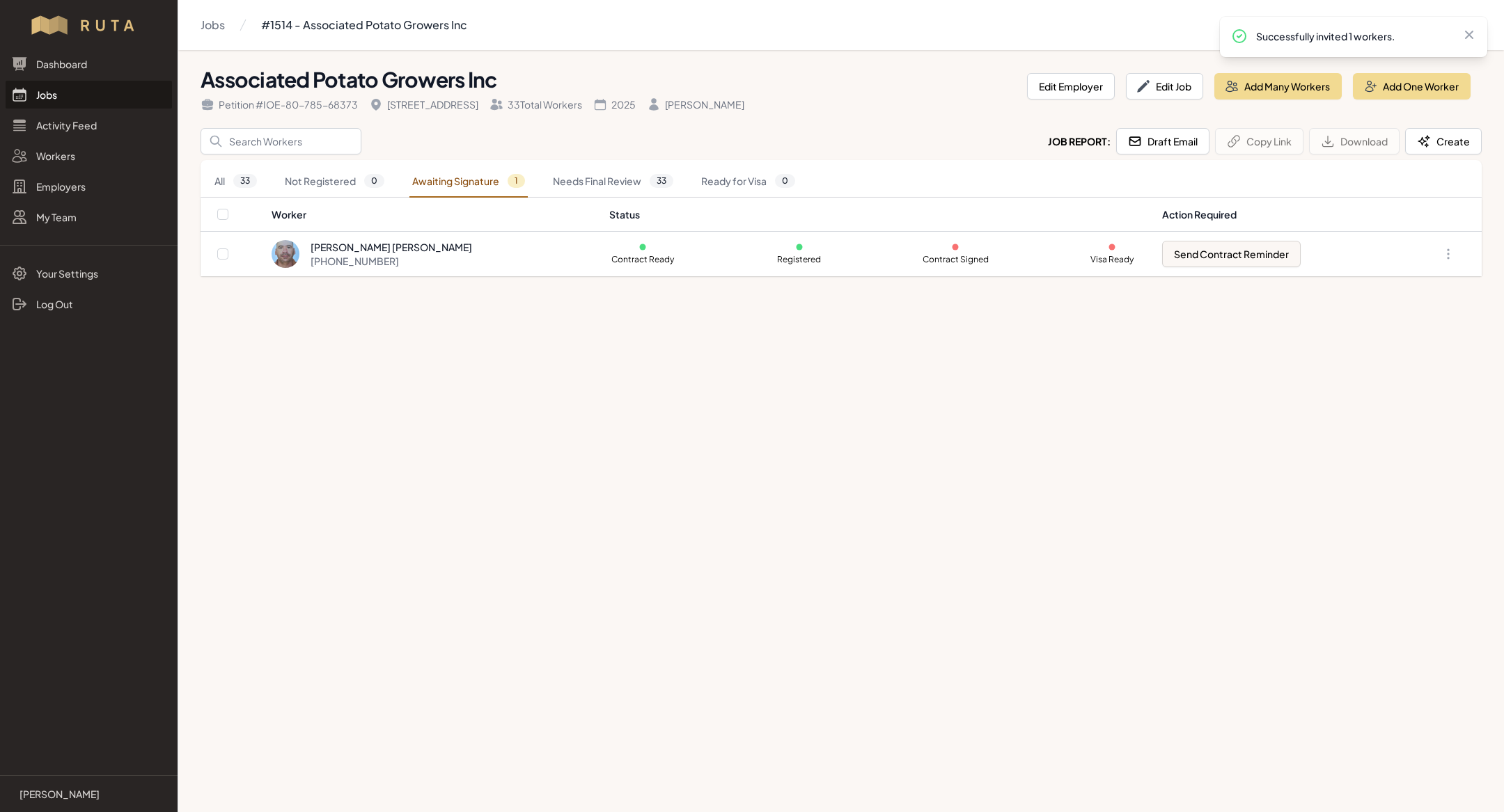
click at [85, 91] on link "Jobs" at bounding box center [89, 94] width 166 height 28
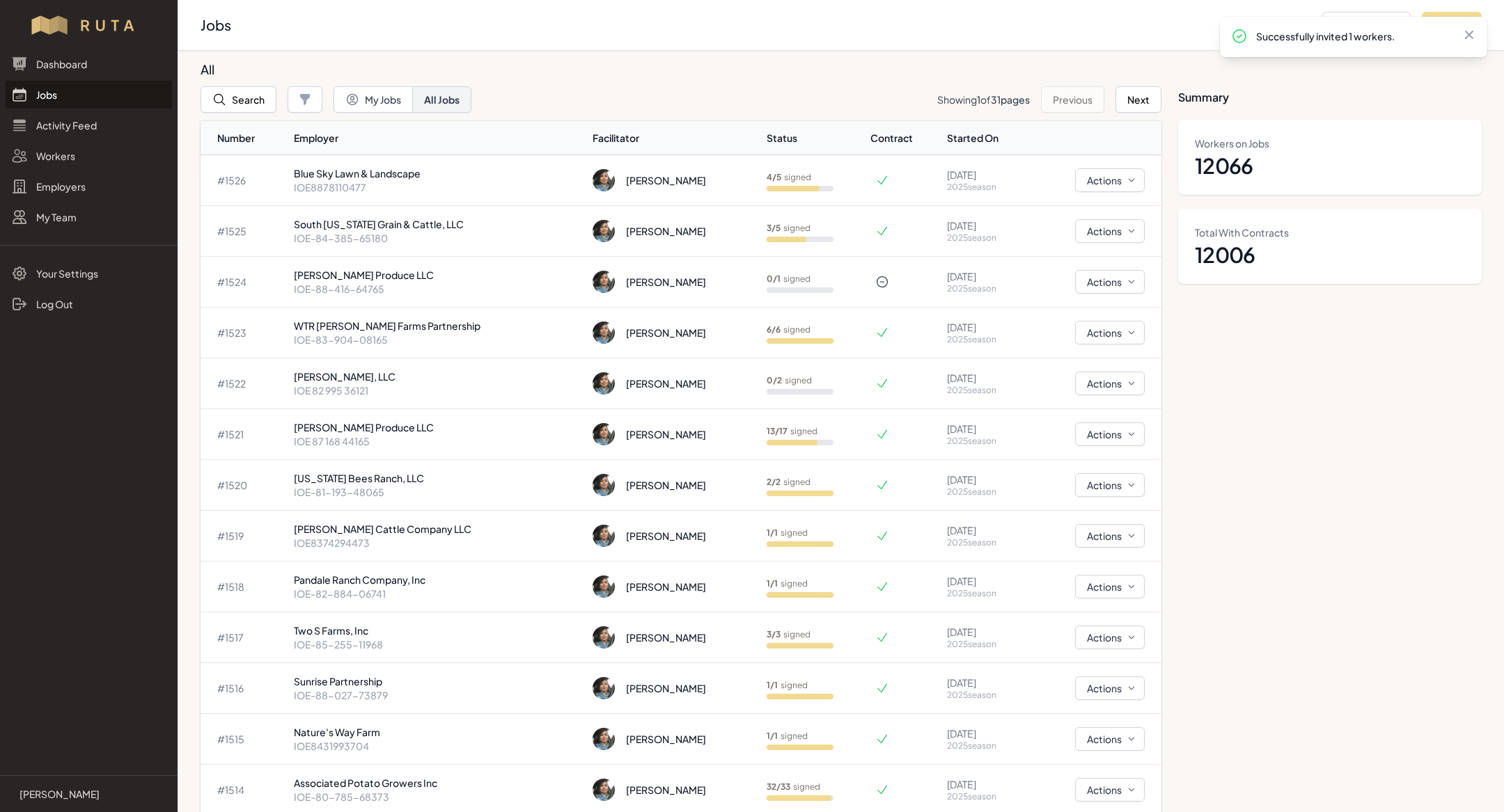
click at [47, 97] on link "Jobs" at bounding box center [89, 94] width 166 height 28
